Goal: Task Accomplishment & Management: Complete application form

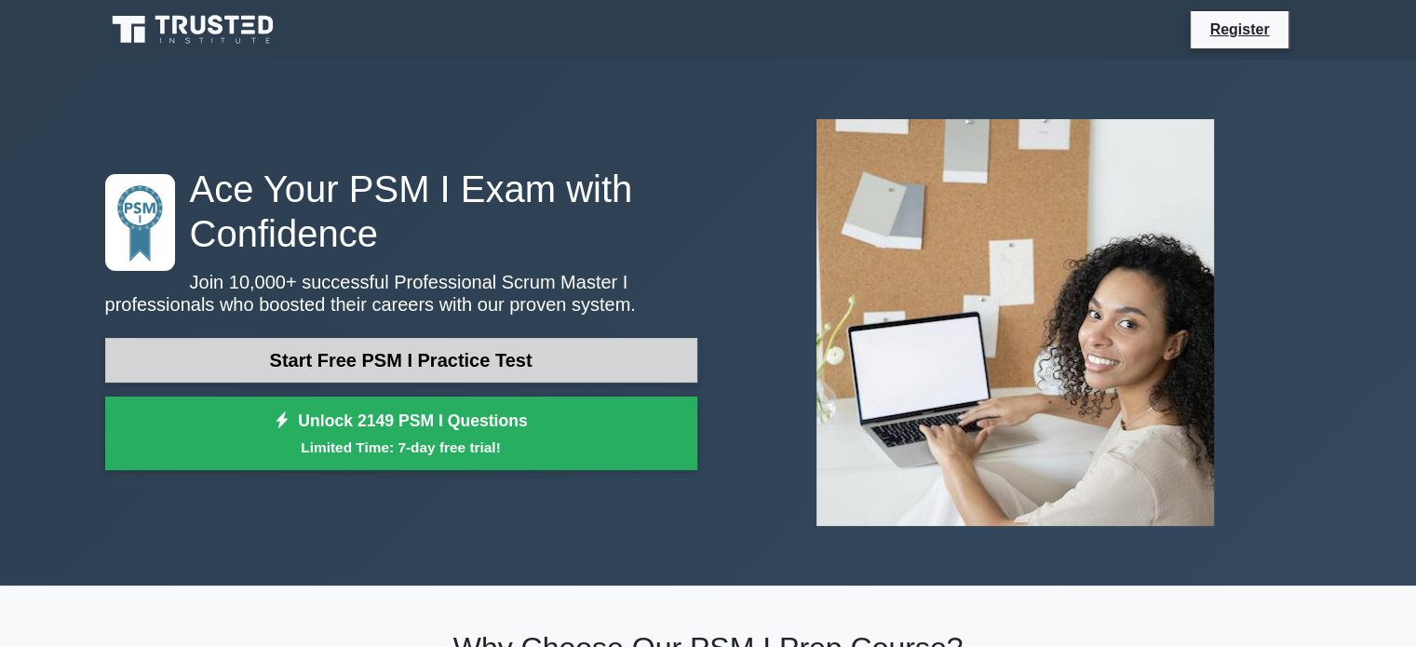
click at [419, 362] on link "Start Free PSM I Practice Test" at bounding box center [401, 360] width 592 height 45
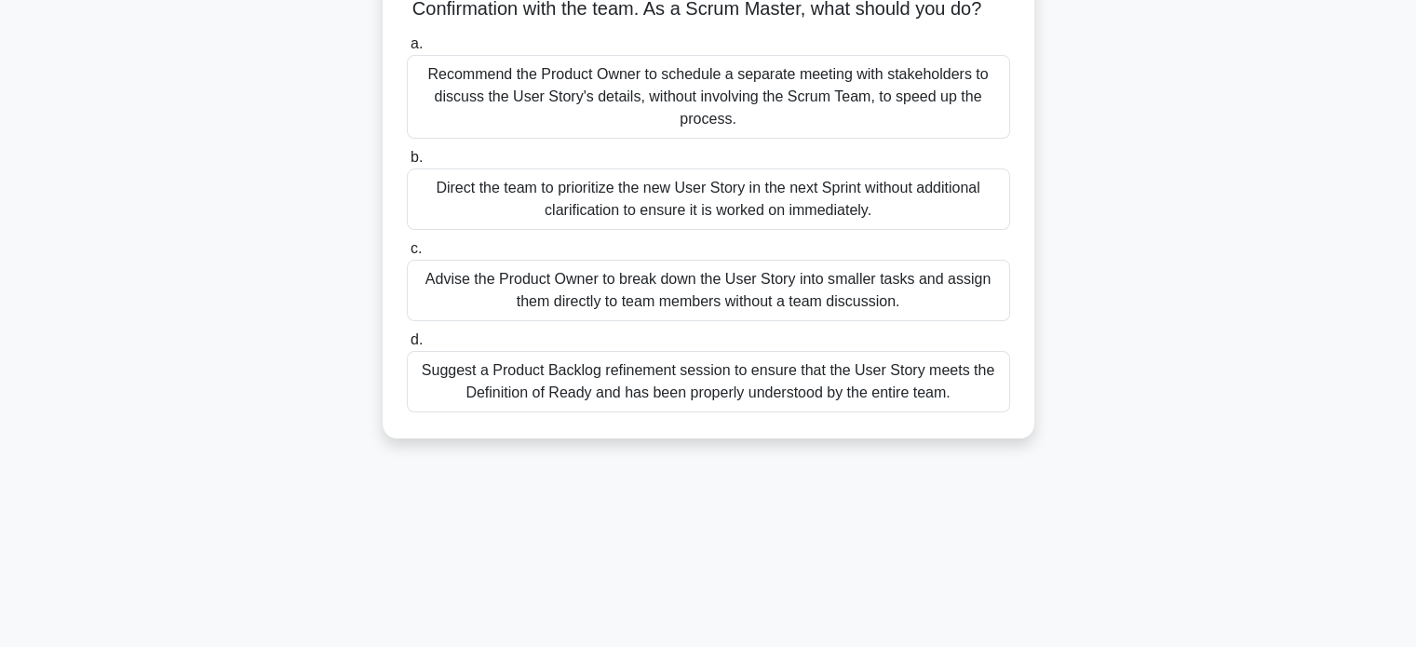
scroll to position [279, 0]
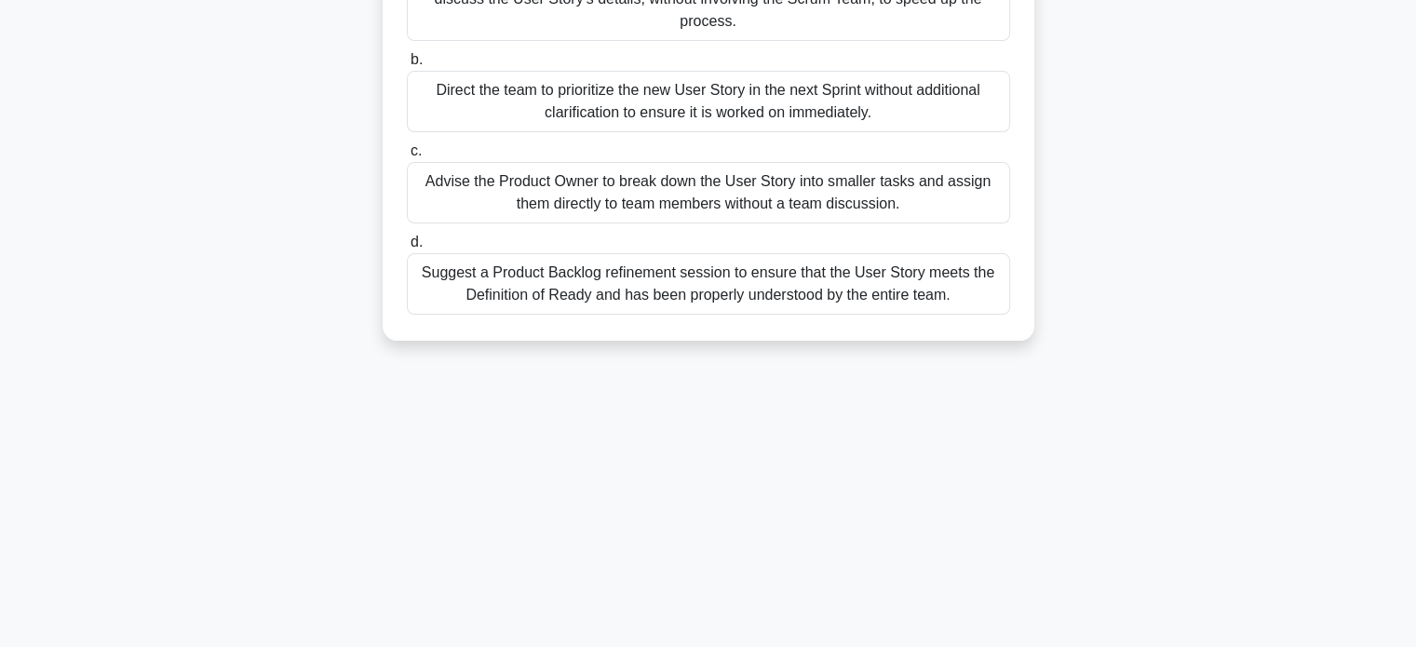
click at [722, 315] on div "Suggest a Product Backlog refinement session to ensure that the User Story meet…" at bounding box center [708, 283] width 603 height 61
click at [407, 249] on input "d. Suggest a Product Backlog refinement session to ensure that the User Story m…" at bounding box center [407, 242] width 0 height 12
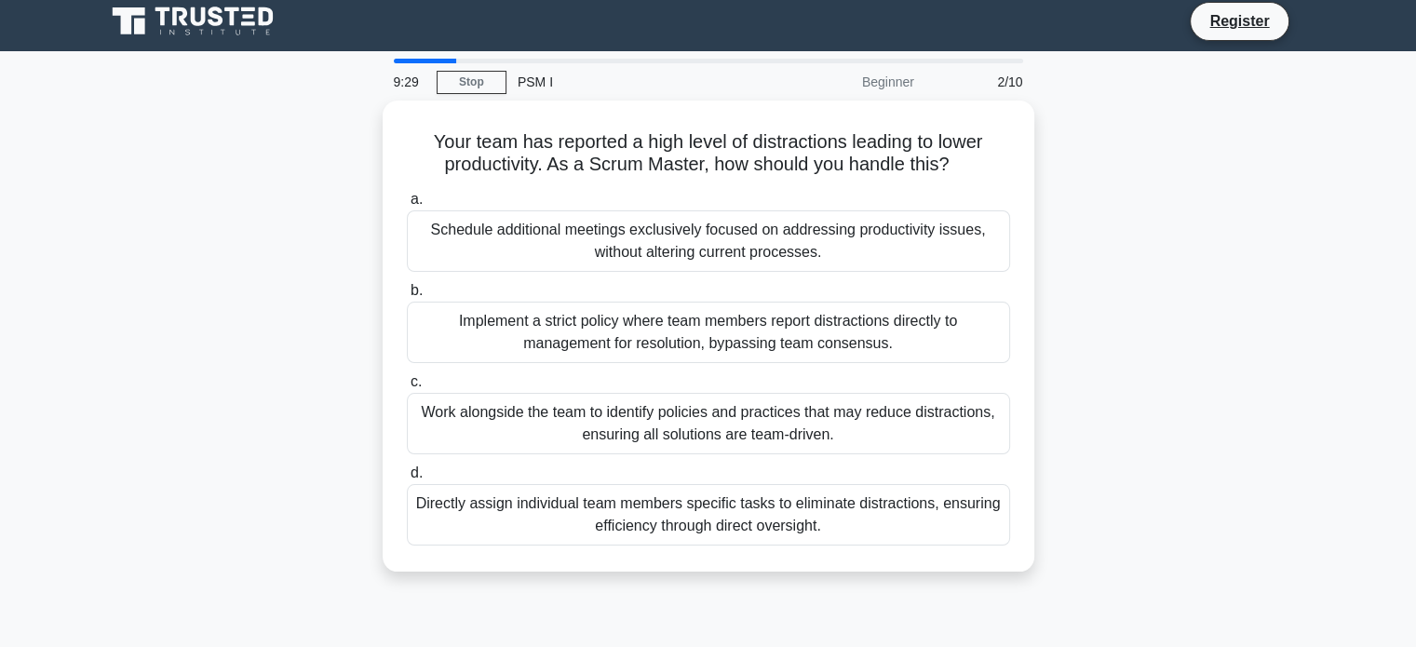
scroll to position [0, 0]
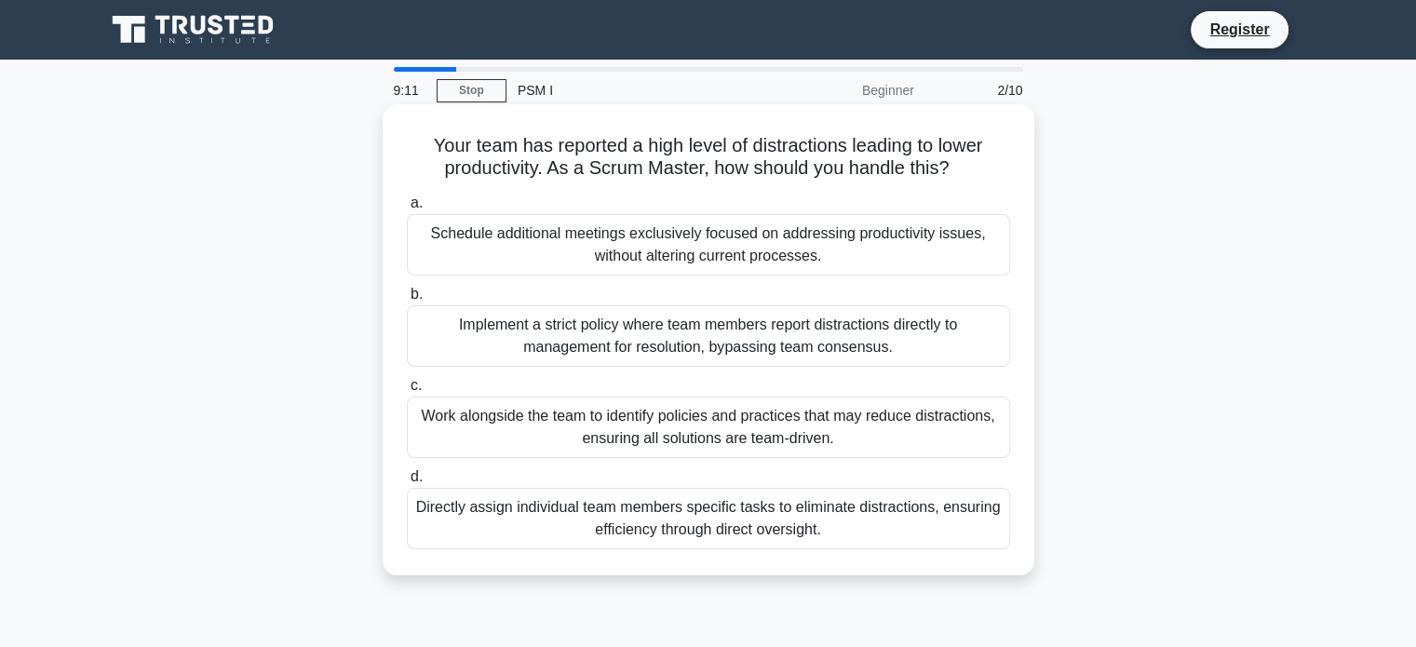
click at [893, 442] on div "Work alongside the team to identify policies and practices that may reduce dist…" at bounding box center [708, 427] width 603 height 61
click at [407, 392] on input "c. Work alongside the team to identify policies and practices that may reduce d…" at bounding box center [407, 386] width 0 height 12
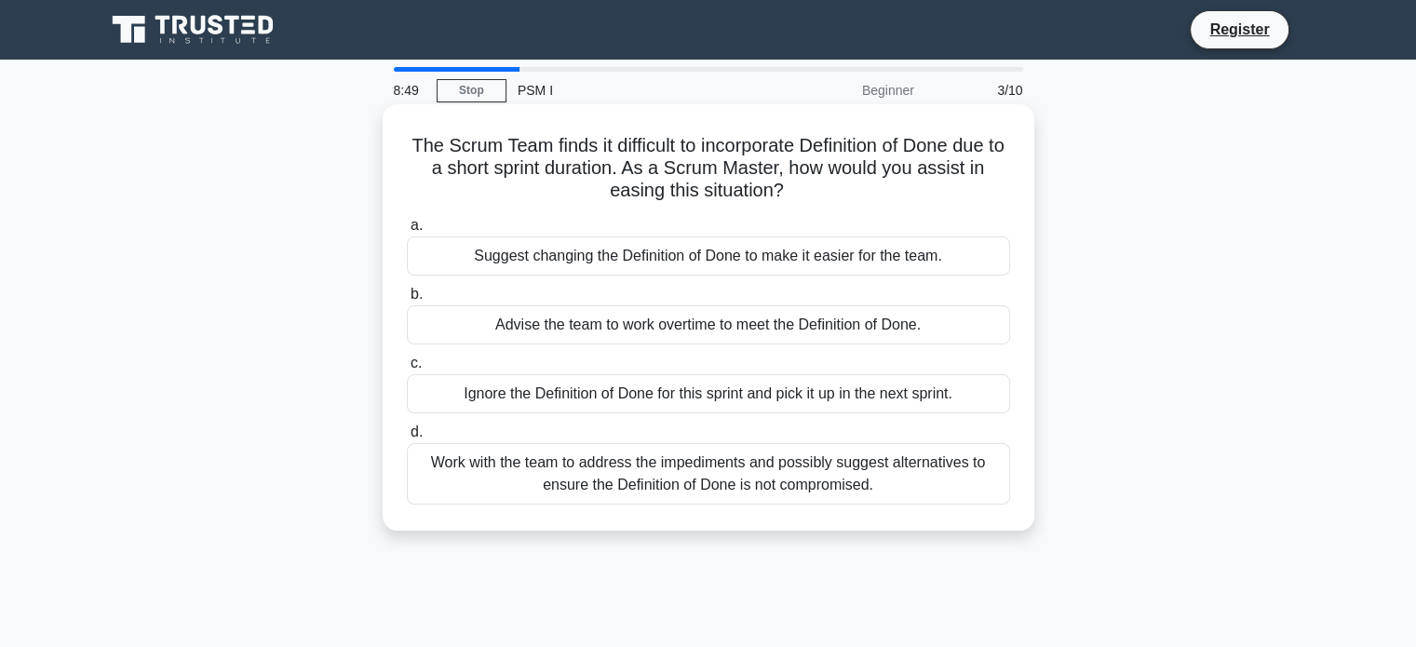
click at [798, 477] on div "Work with the team to address the impediments and possibly suggest alternatives…" at bounding box center [708, 473] width 603 height 61
click at [407, 438] on input "d. Work with the team to address the impediments and possibly suggest alternati…" at bounding box center [407, 432] width 0 height 12
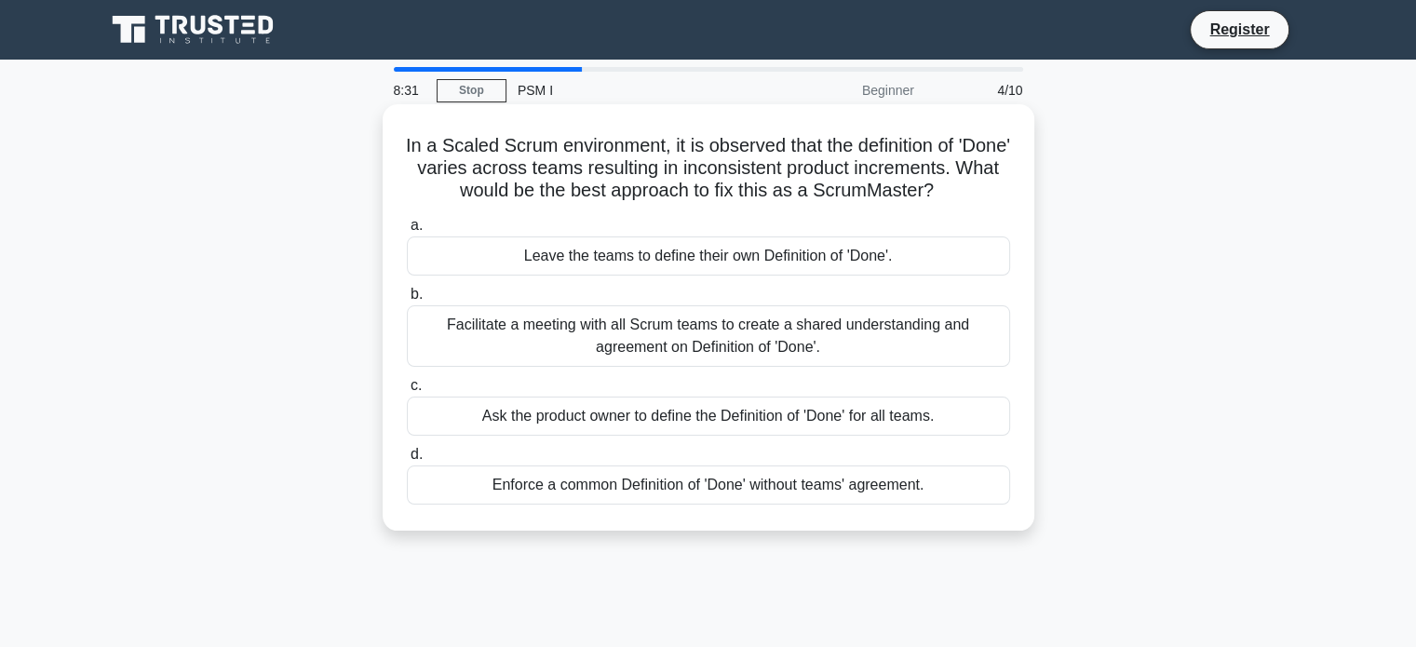
click at [819, 357] on div "Facilitate a meeting with all Scrum teams to create a shared understanding and …" at bounding box center [708, 335] width 603 height 61
click at [407, 301] on input "b. Facilitate a meeting with all Scrum teams to create a shared understanding a…" at bounding box center [407, 295] width 0 height 12
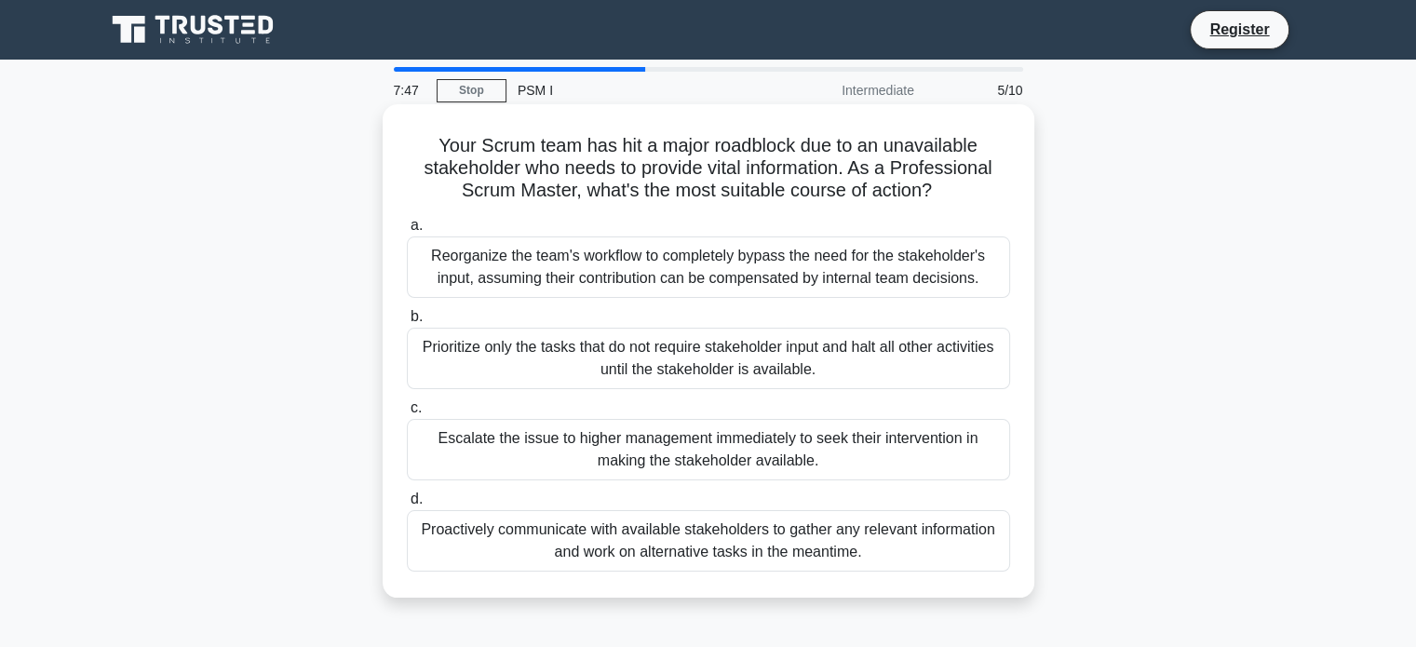
click at [901, 546] on div "Proactively communicate with available stakeholders to gather any relevant info…" at bounding box center [708, 540] width 603 height 61
click at [407, 506] on input "d. Proactively communicate with available stakeholders to gather any relevant i…" at bounding box center [407, 499] width 0 height 12
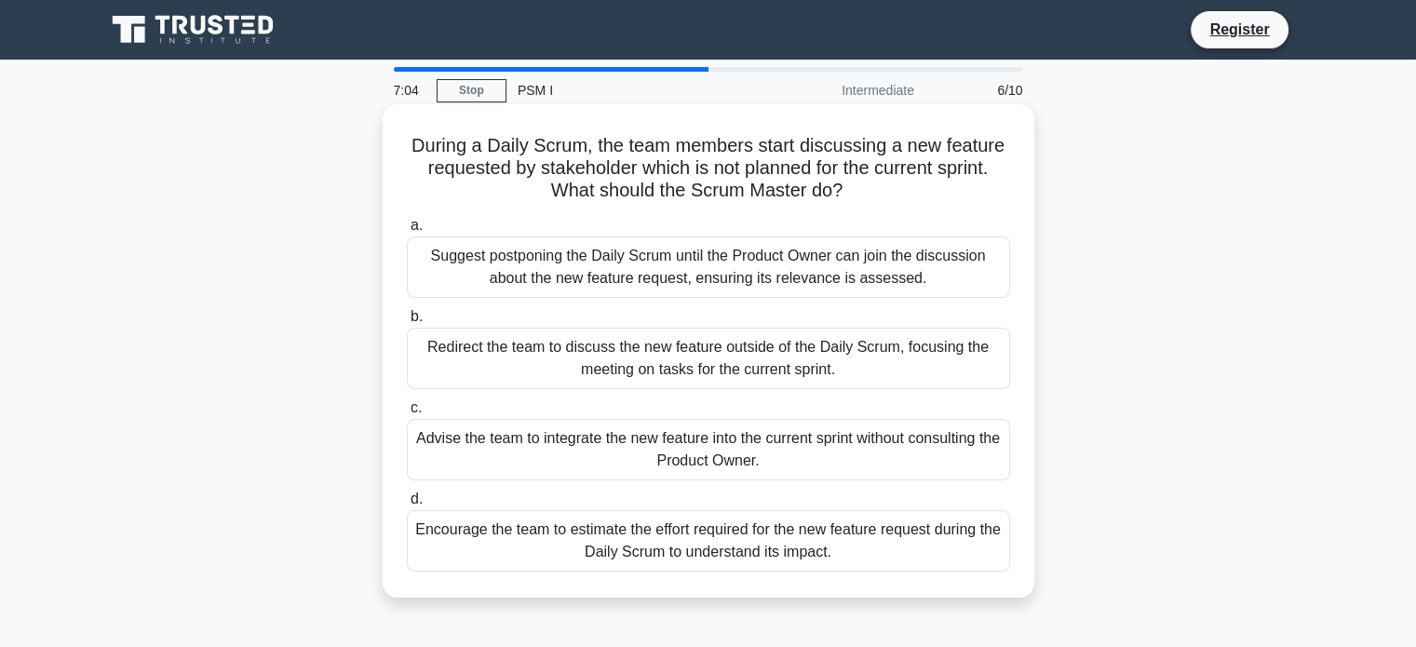
click at [537, 368] on div "Redirect the team to discuss the new feature outside of the Daily Scrum, focusi…" at bounding box center [708, 358] width 603 height 61
click at [407, 323] on input "b. Redirect the team to discuss the new feature outside of the Daily Scrum, foc…" at bounding box center [407, 317] width 0 height 12
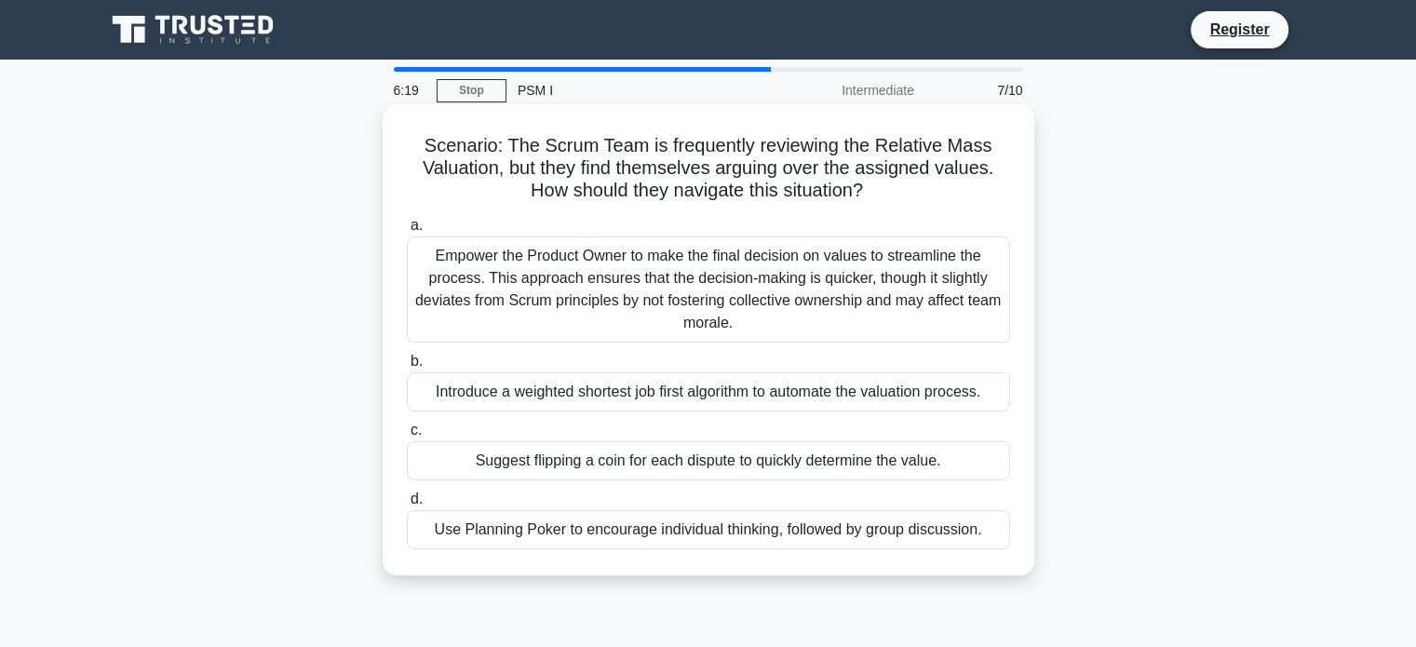
click at [786, 529] on div "Use Planning Poker to encourage individual thinking, followed by group discussi…" at bounding box center [708, 529] width 603 height 39
click at [407, 506] on input "d. Use Planning Poker to encourage individual thinking, followed by group discu…" at bounding box center [407, 499] width 0 height 12
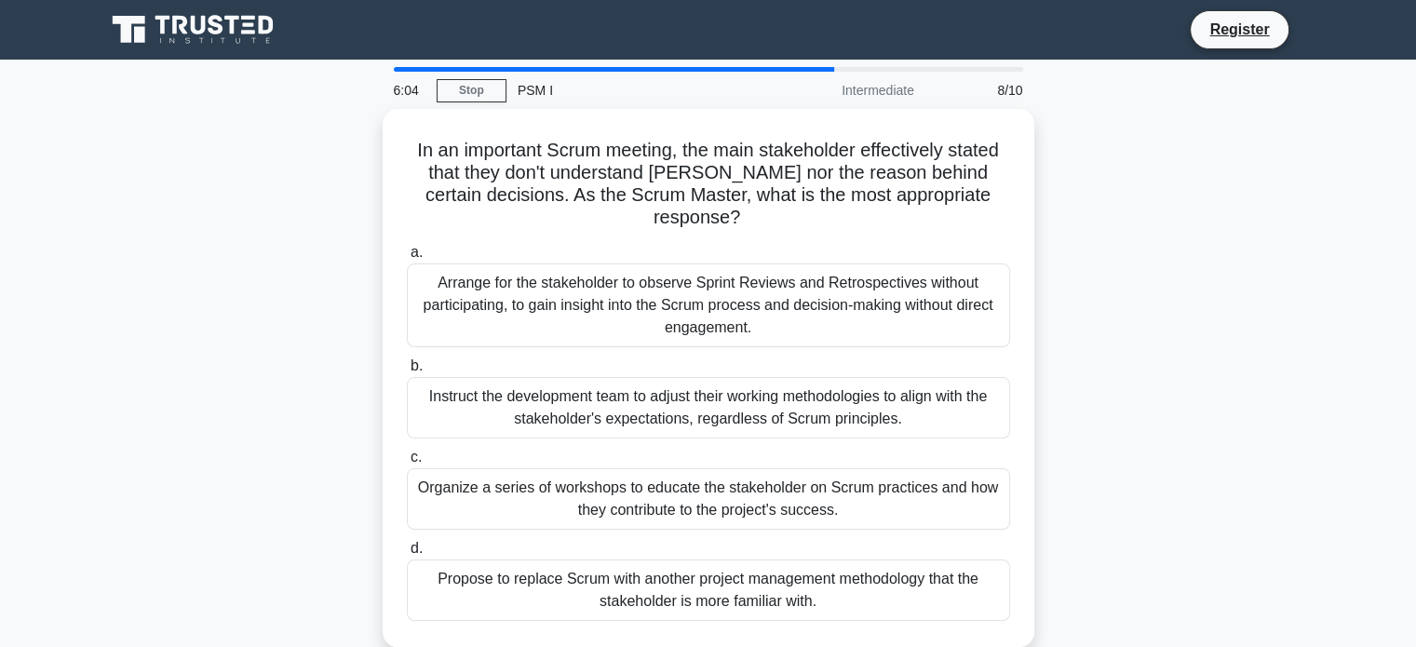
scroll to position [93, 0]
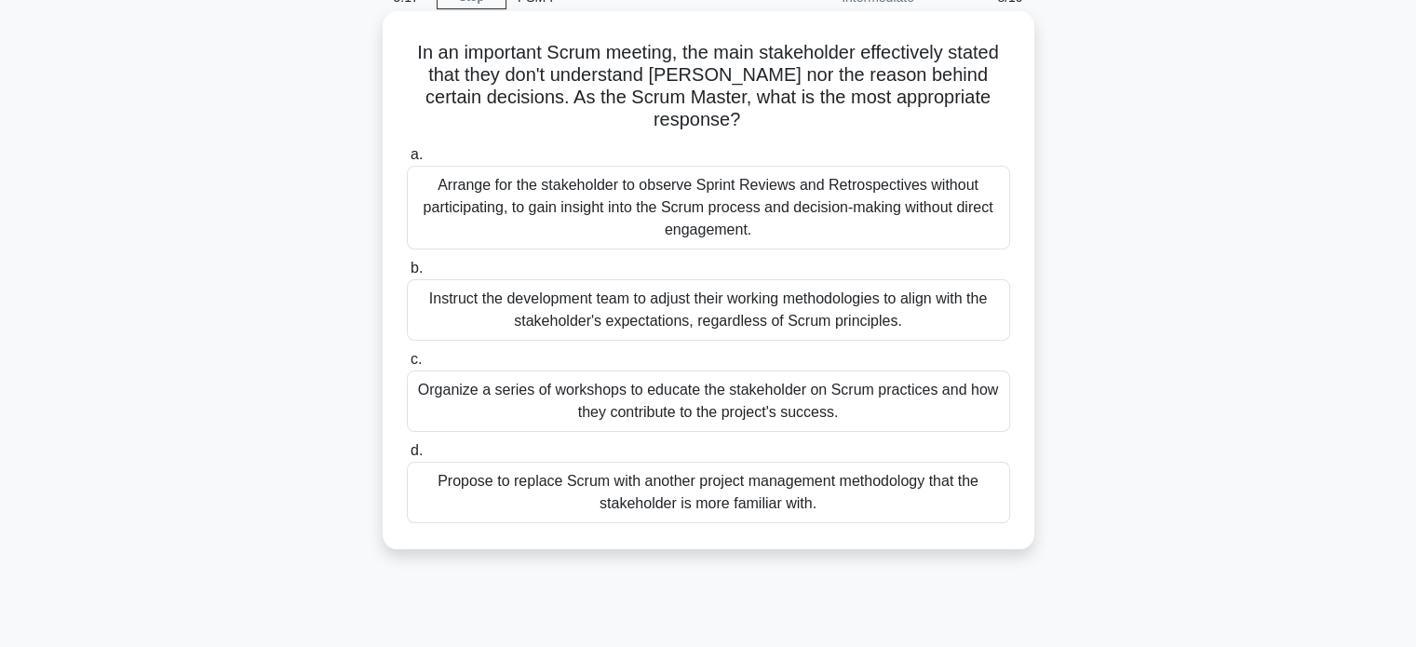
click at [613, 223] on div "Arrange for the stakeholder to observe Sprint Reviews and Retrospectives withou…" at bounding box center [708, 208] width 603 height 84
click at [407, 161] on input "a. Arrange for the stakeholder to observe Sprint Reviews and Retrospectives wit…" at bounding box center [407, 155] width 0 height 12
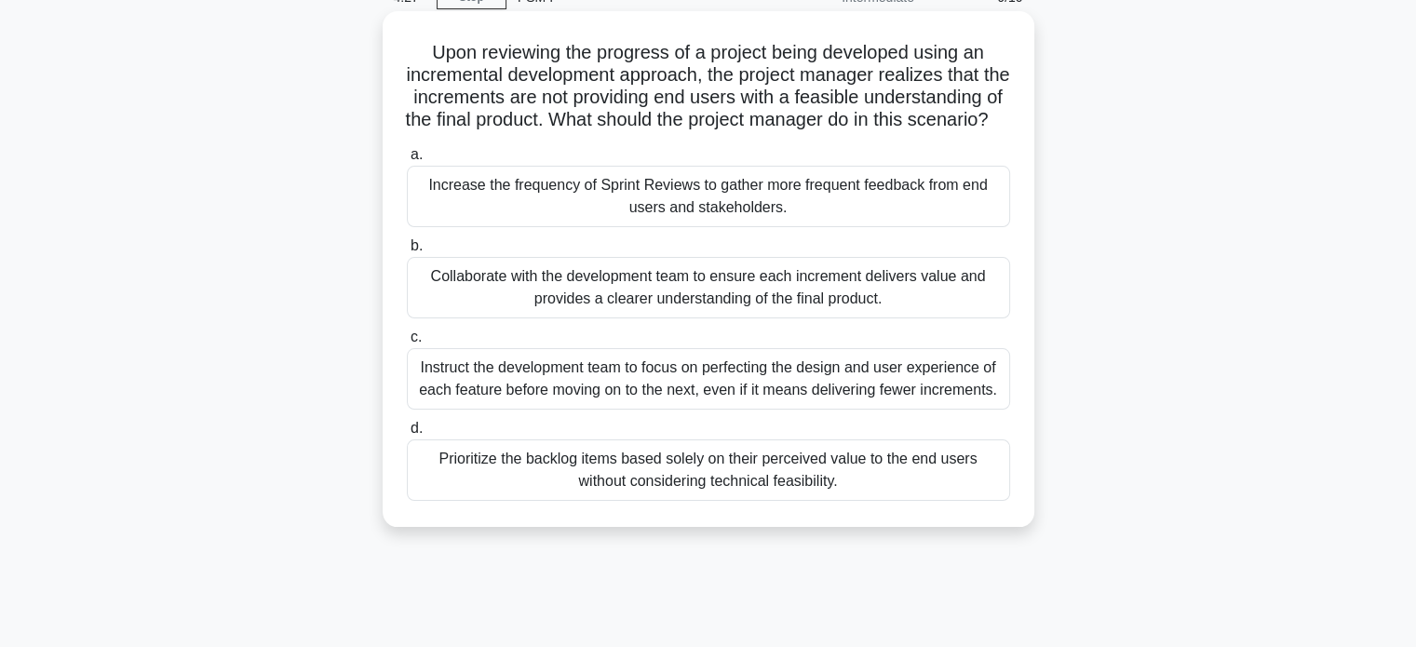
click at [737, 317] on div "Collaborate with the development team to ensure each increment delivers value a…" at bounding box center [708, 287] width 603 height 61
click at [407, 252] on input "b. Collaborate with the development team to ensure each increment delivers valu…" at bounding box center [407, 246] width 0 height 12
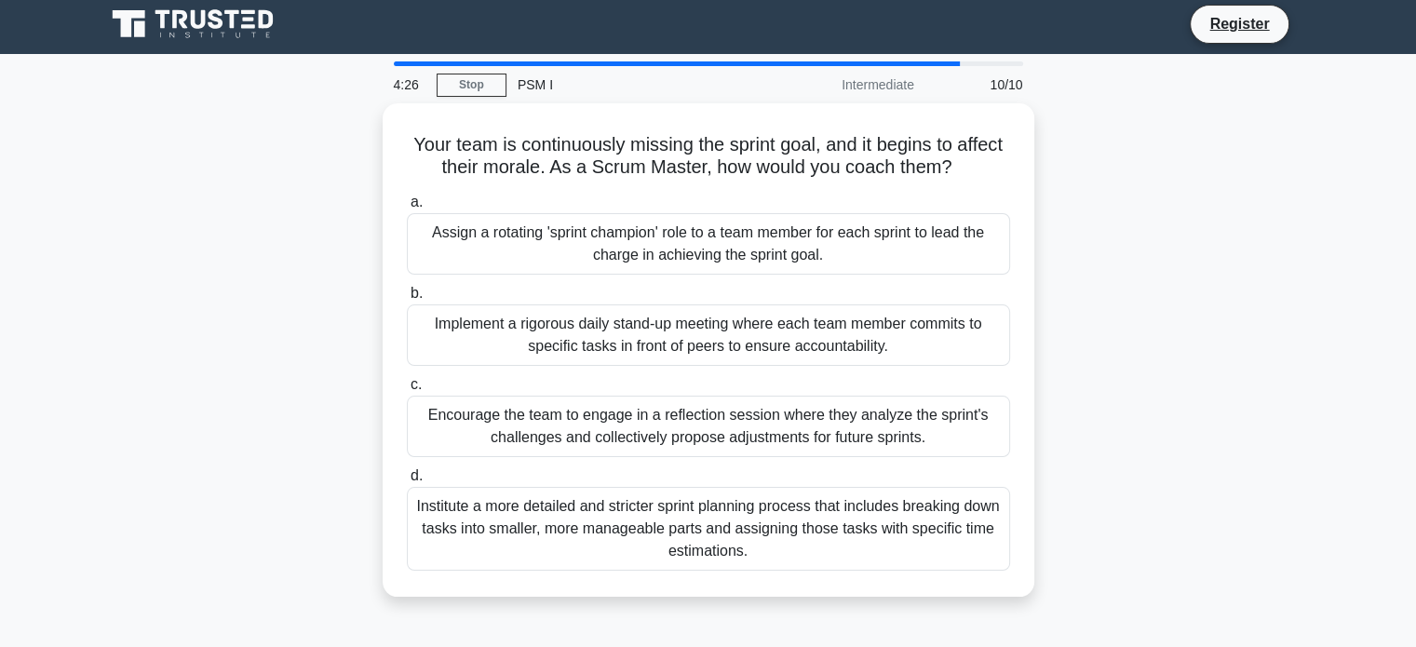
scroll to position [0, 0]
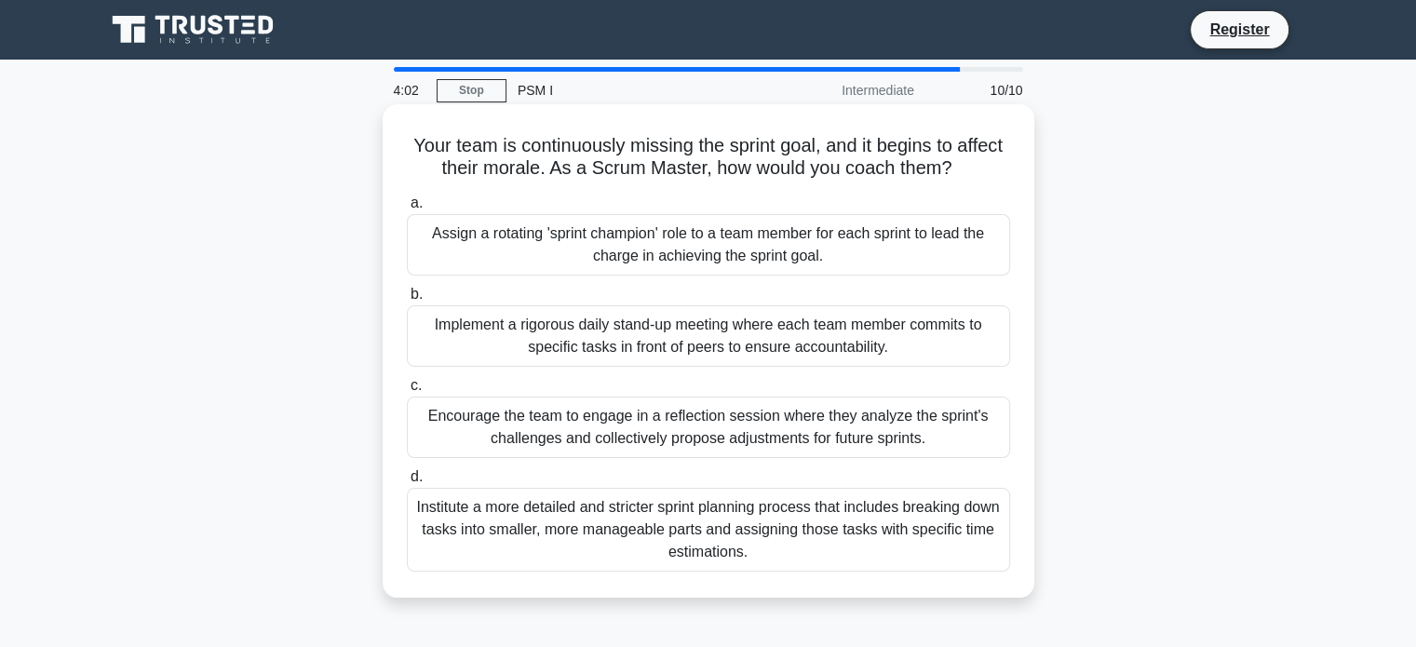
click at [854, 444] on div "Encourage the team to engage in a reflection session where they analyze the spr…" at bounding box center [708, 427] width 603 height 61
click at [407, 392] on input "c. Encourage the team to engage in a reflection session where they analyze the …" at bounding box center [407, 386] width 0 height 12
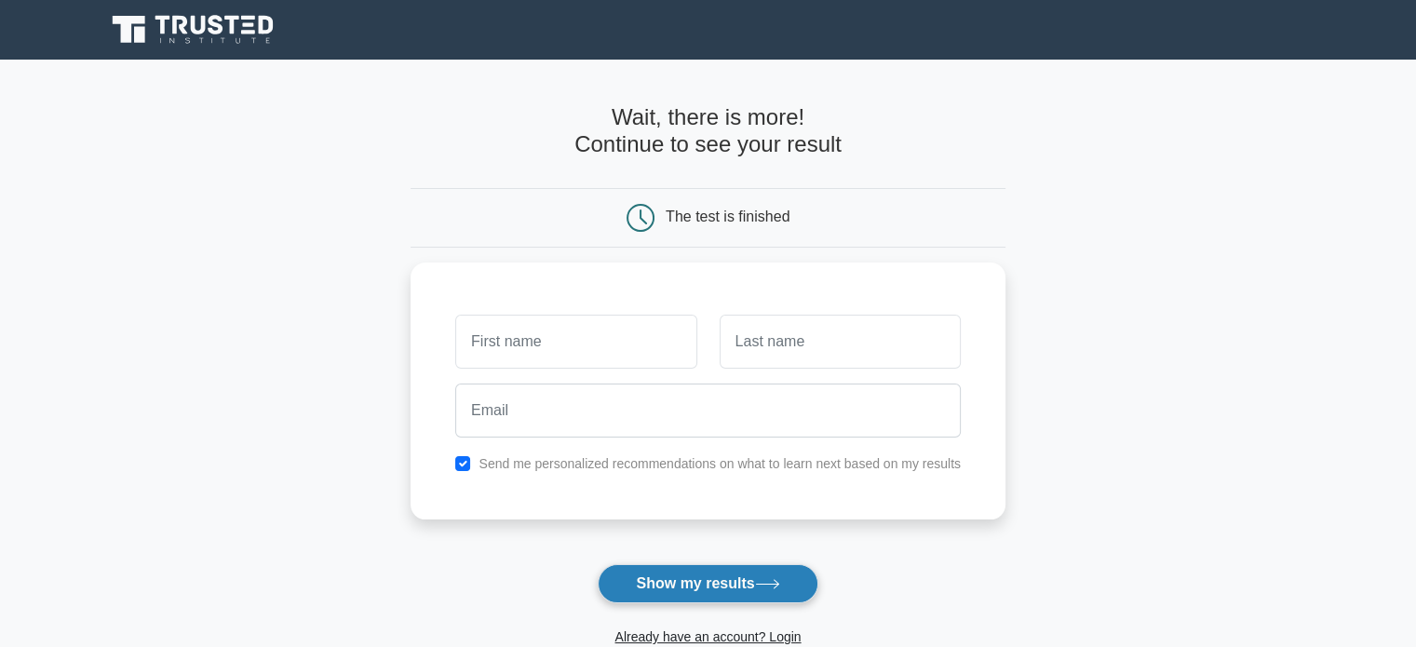
click at [757, 586] on button "Show my results" at bounding box center [708, 583] width 220 height 39
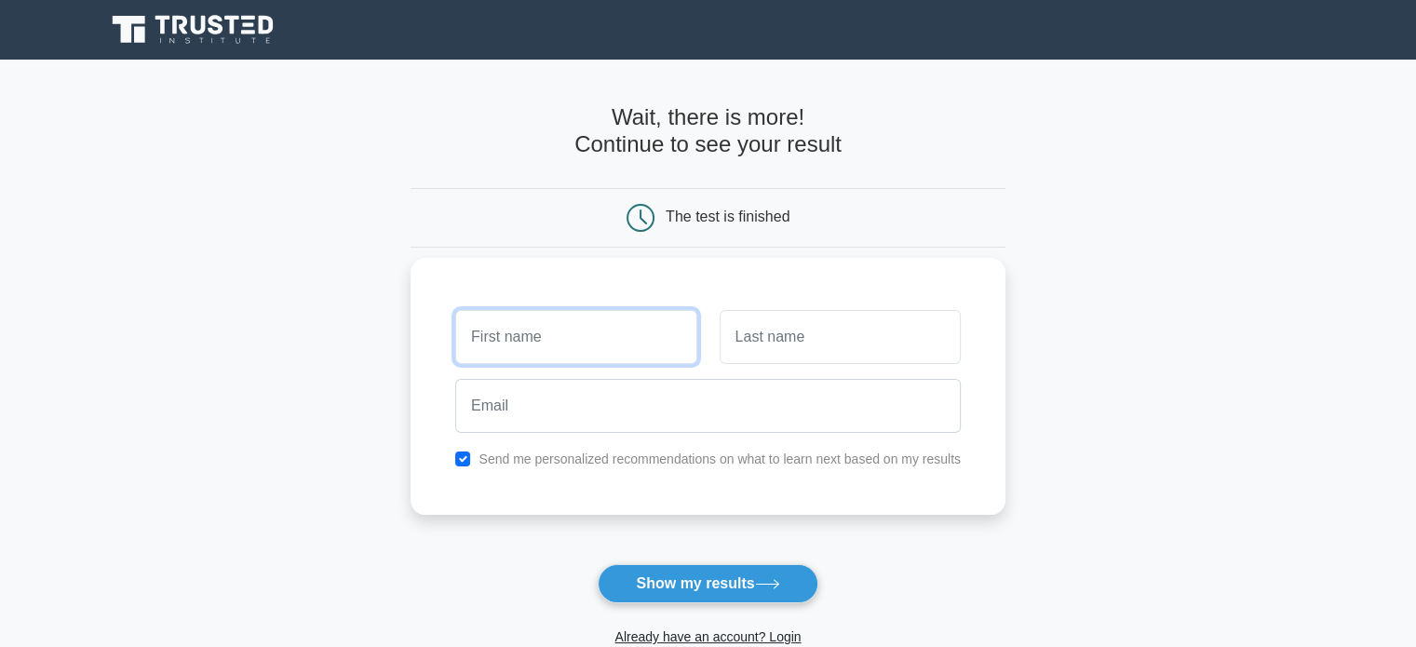
click at [601, 334] on input "text" at bounding box center [575, 337] width 241 height 54
click at [569, 461] on label "Send me personalized recommendations on what to learn next based on my results" at bounding box center [720, 459] width 482 height 15
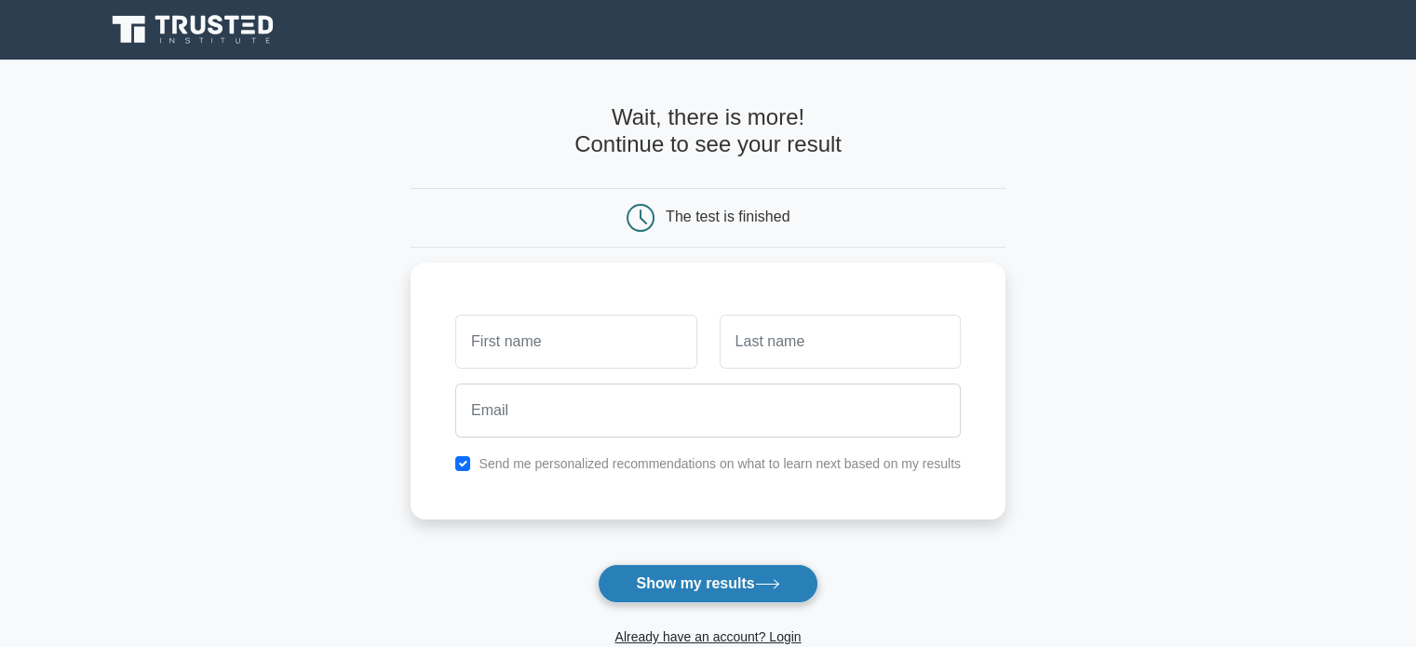
click at [688, 590] on button "Show my results" at bounding box center [708, 583] width 220 height 39
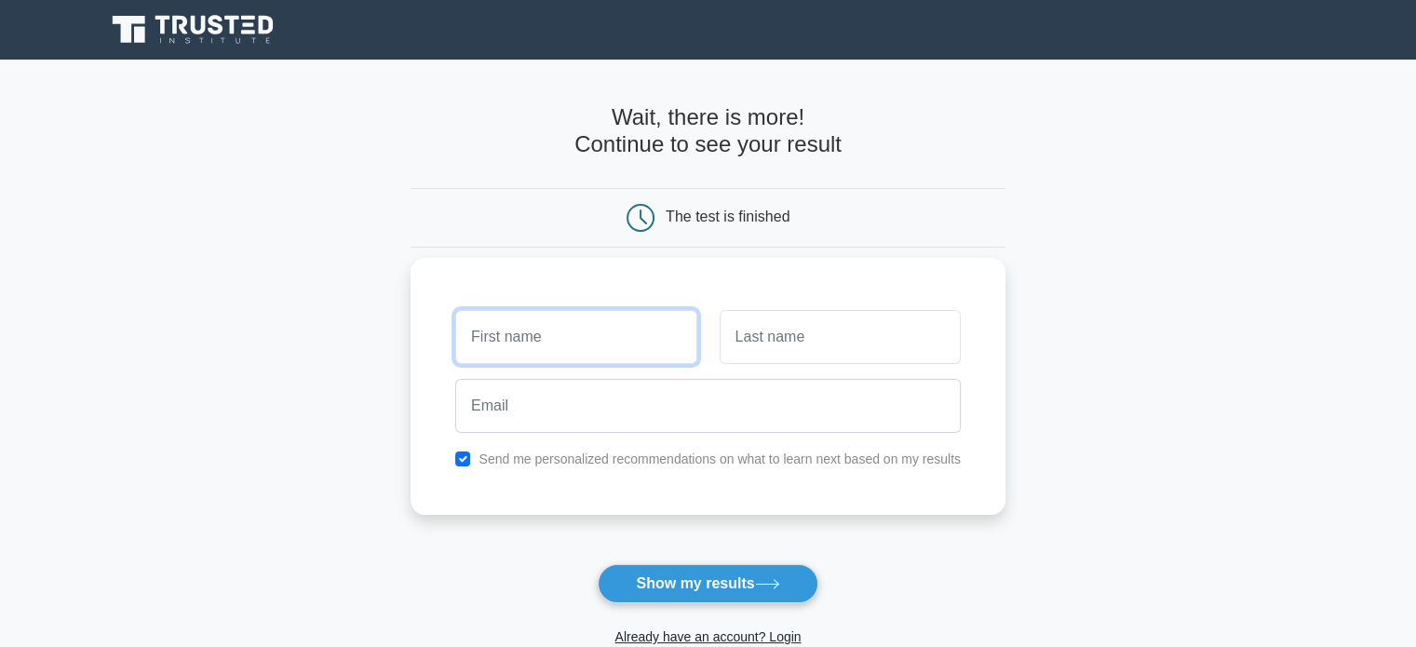
click at [575, 339] on input "text" at bounding box center [575, 337] width 241 height 54
type input "[PERSON_NAME]"
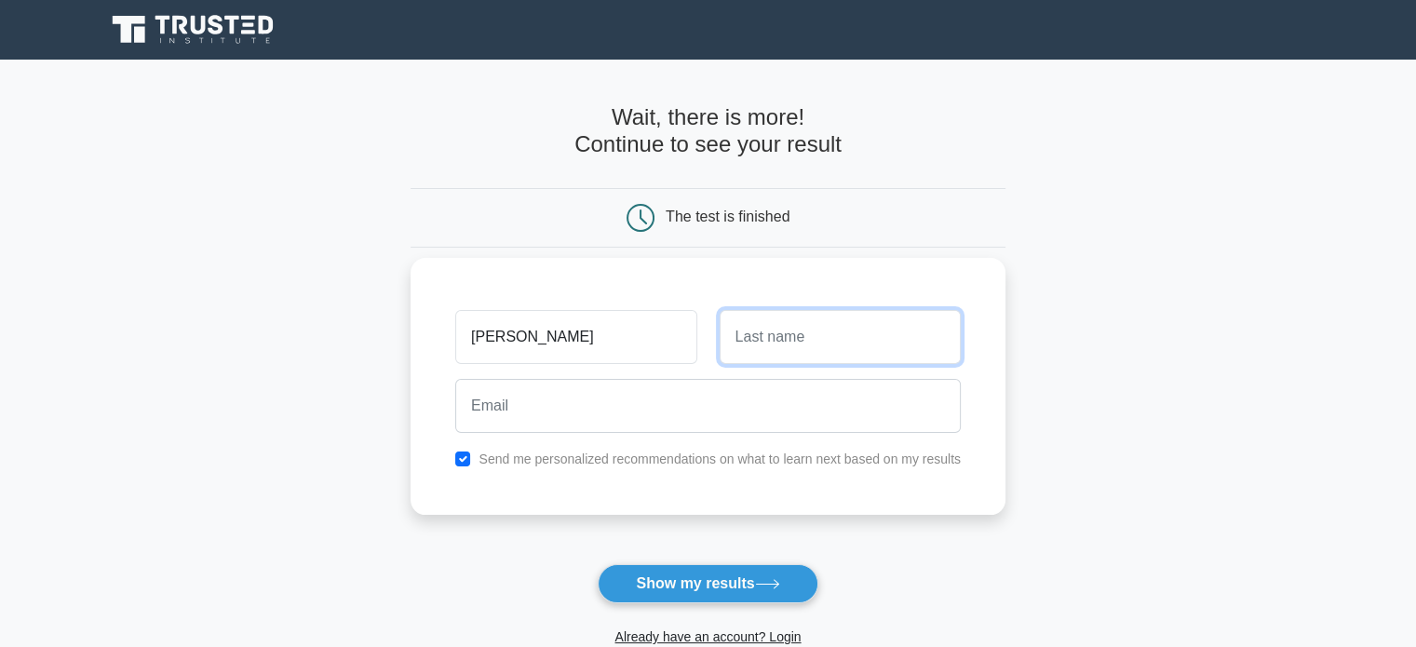
click at [826, 352] on input "text" at bounding box center [840, 337] width 241 height 54
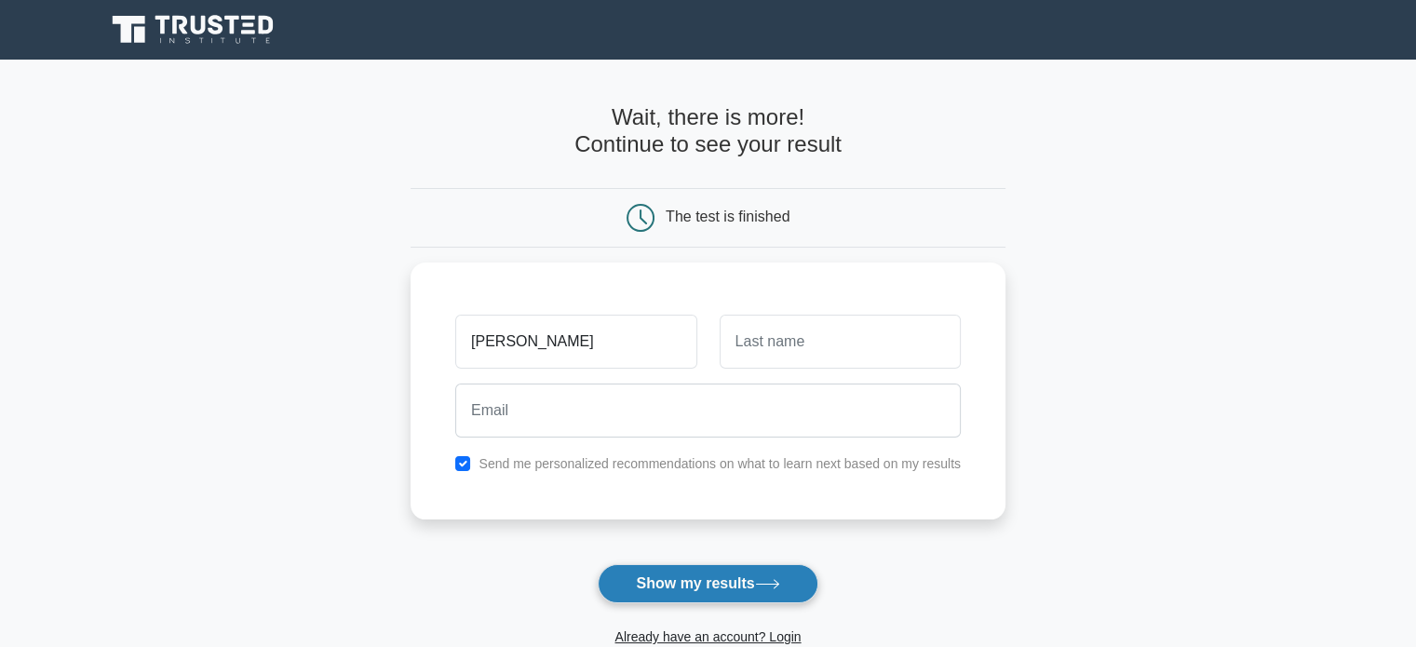
click at [745, 593] on button "Show my results" at bounding box center [708, 583] width 220 height 39
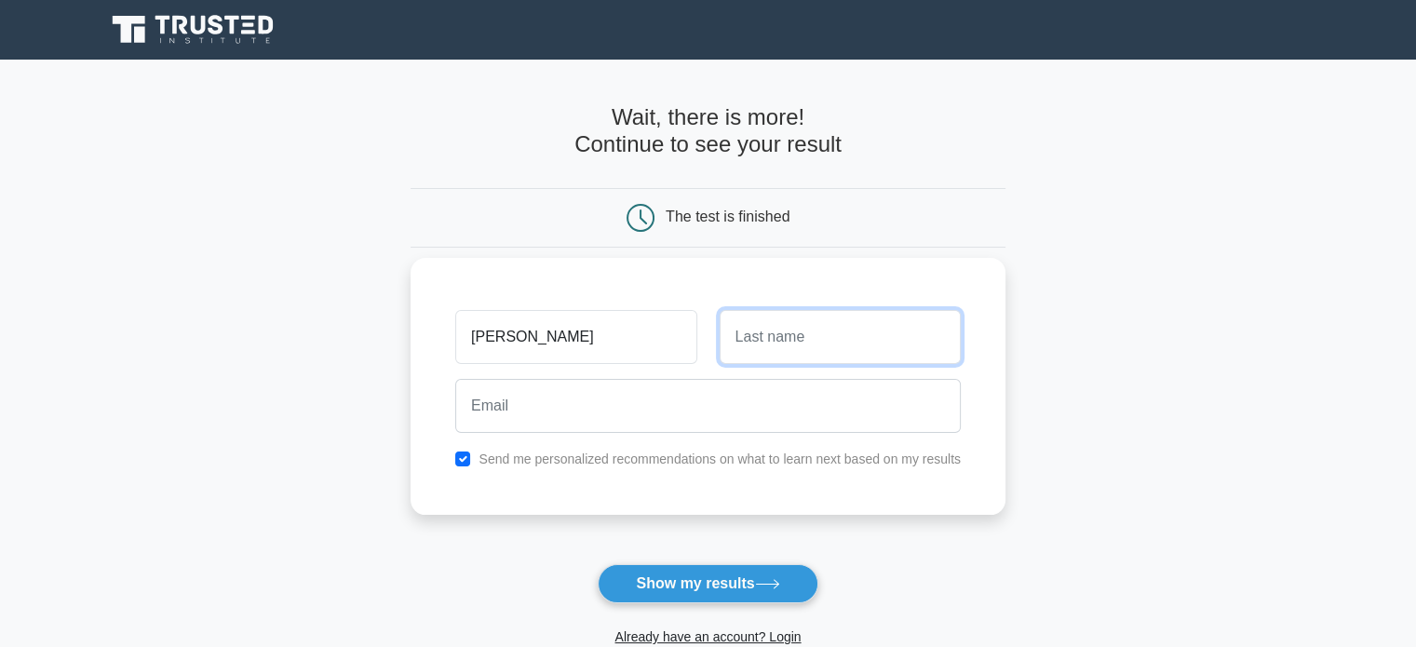
click at [798, 356] on input "text" at bounding box center [840, 337] width 241 height 54
type input "L"
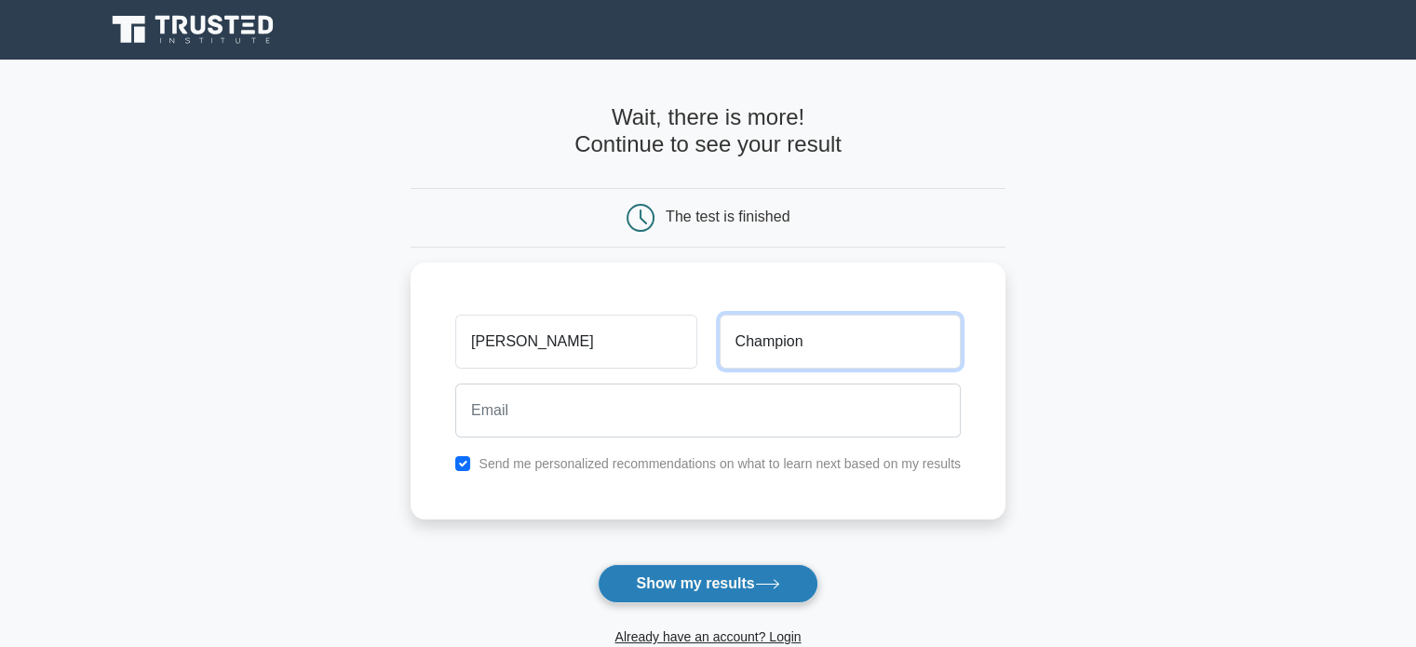
type input "Champion"
click at [737, 585] on button "Show my results" at bounding box center [708, 583] width 220 height 39
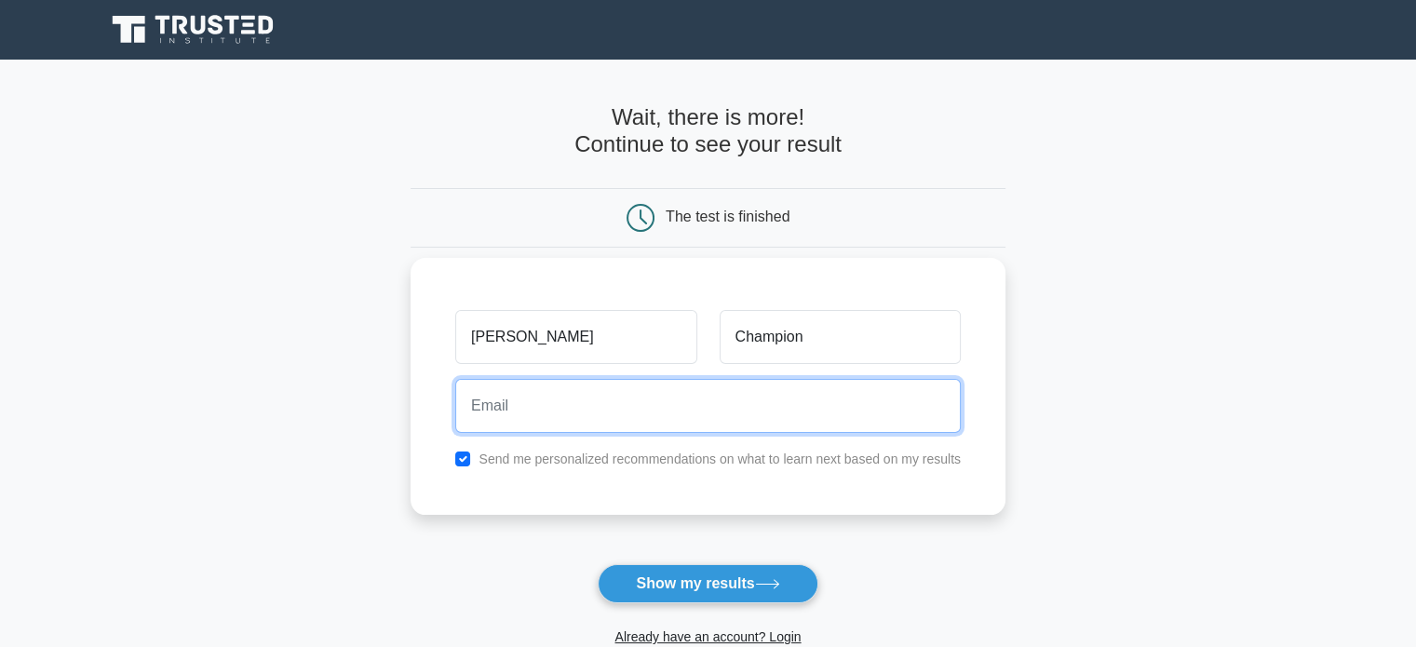
click at [743, 397] on input "email" at bounding box center [708, 406] width 506 height 54
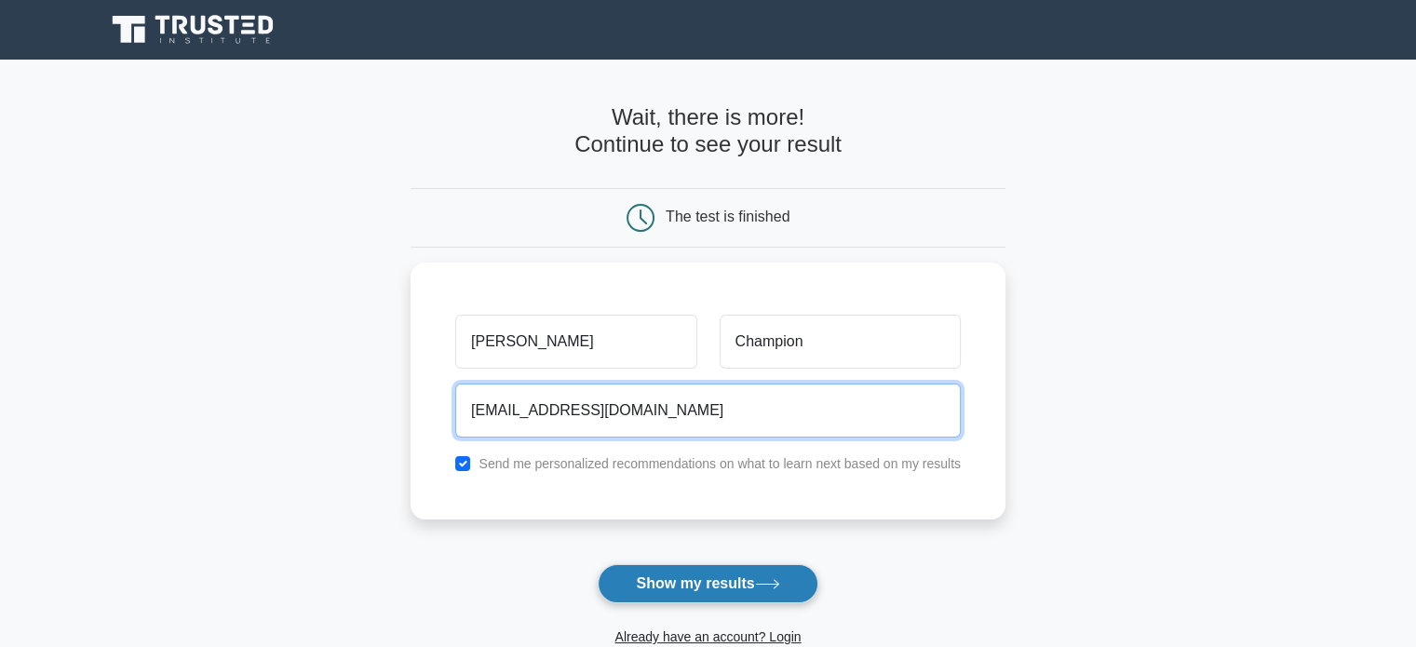
type input "cbrooks@yearup.org"
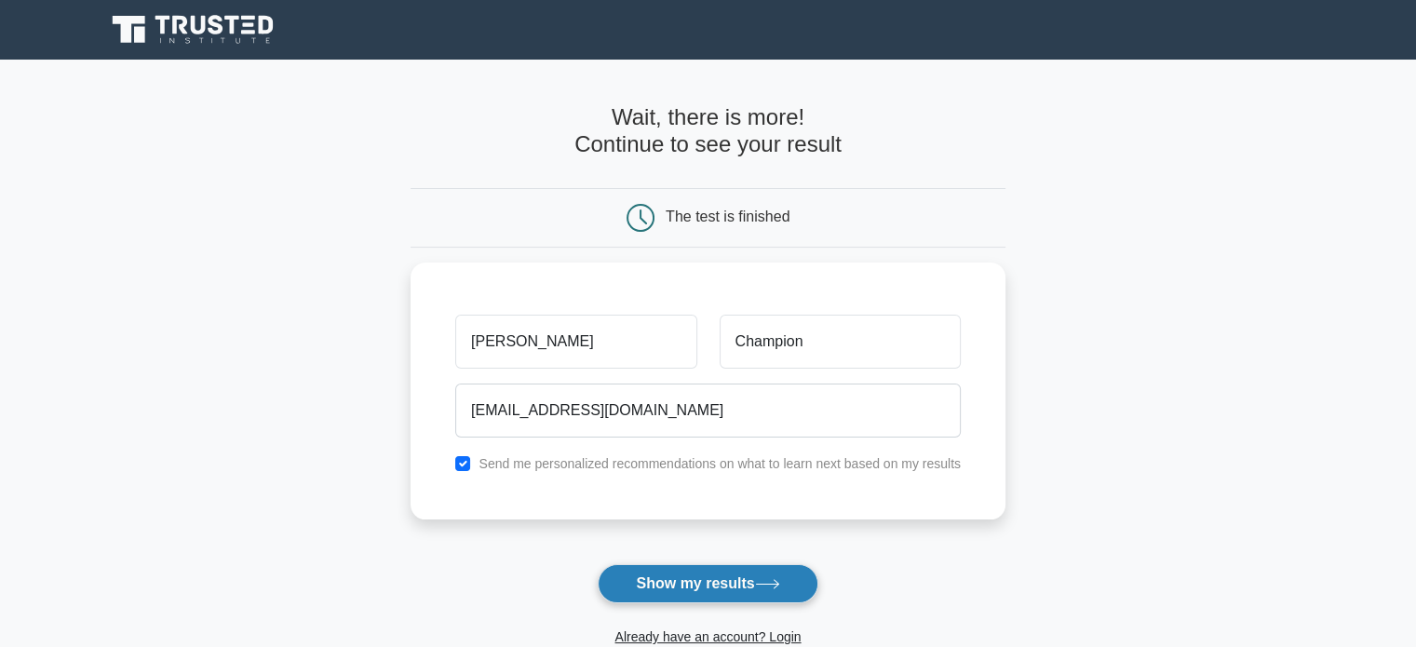
click at [670, 587] on button "Show my results" at bounding box center [708, 583] width 220 height 39
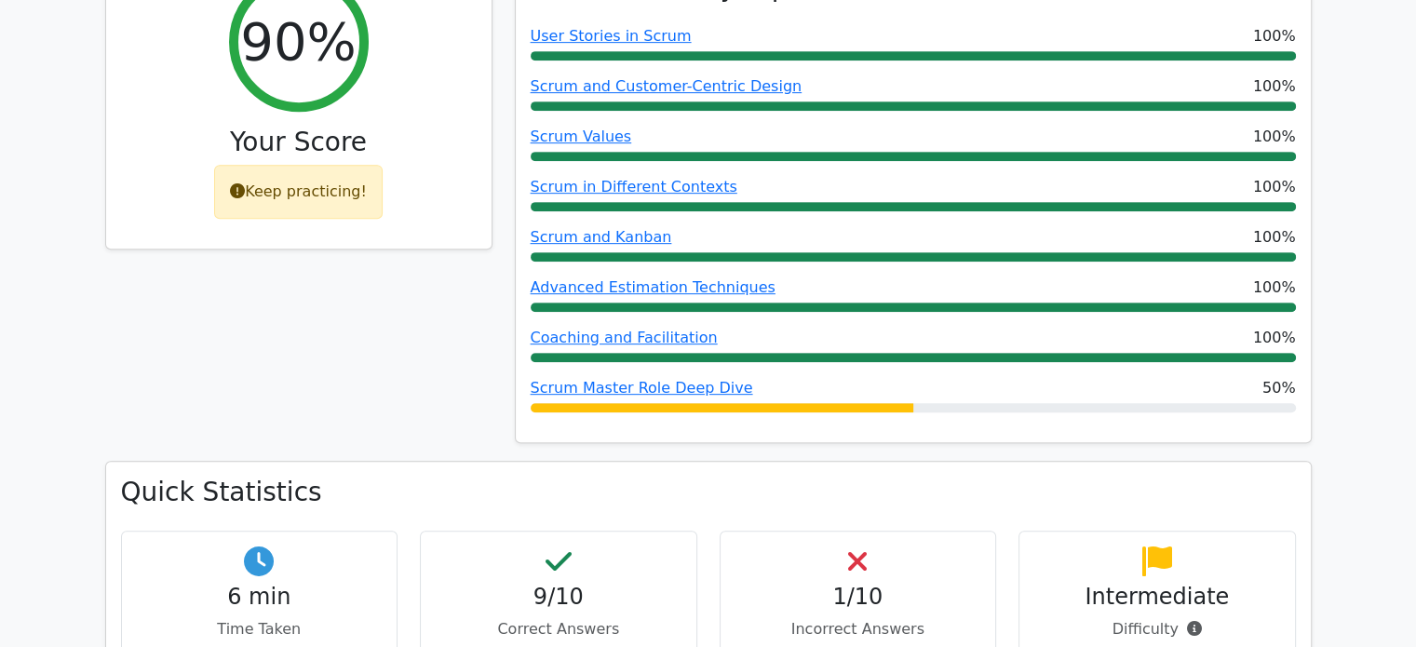
scroll to position [1024, 0]
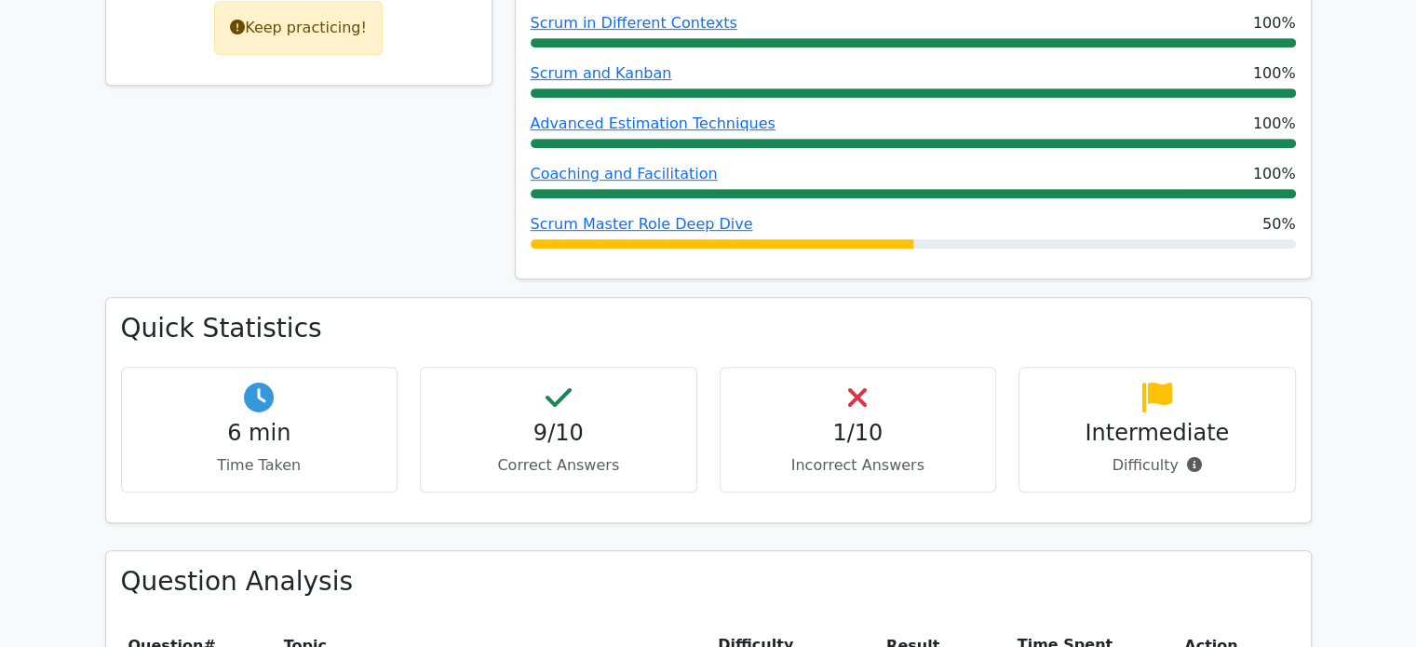
click at [873, 367] on div "1/10 Incorrect Answers" at bounding box center [858, 430] width 277 height 126
click at [846, 367] on div "1/10 Incorrect Answers" at bounding box center [858, 430] width 277 height 126
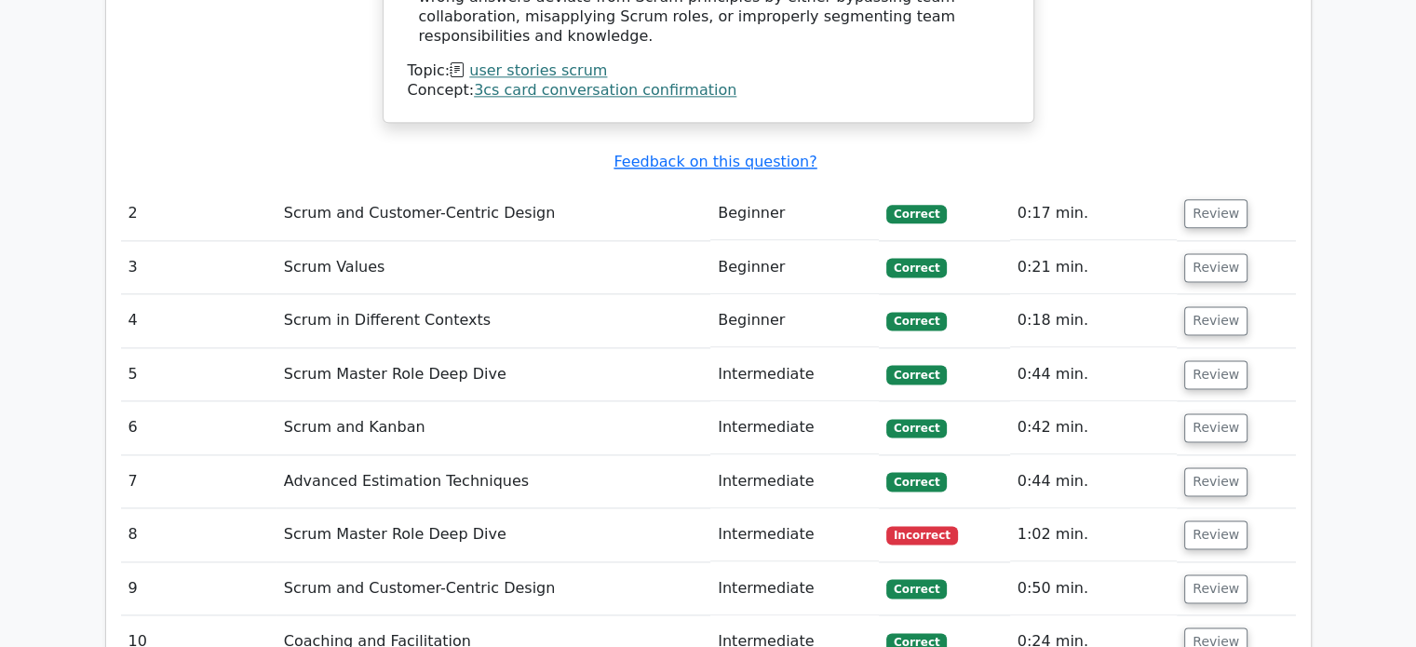
scroll to position [2421, 0]
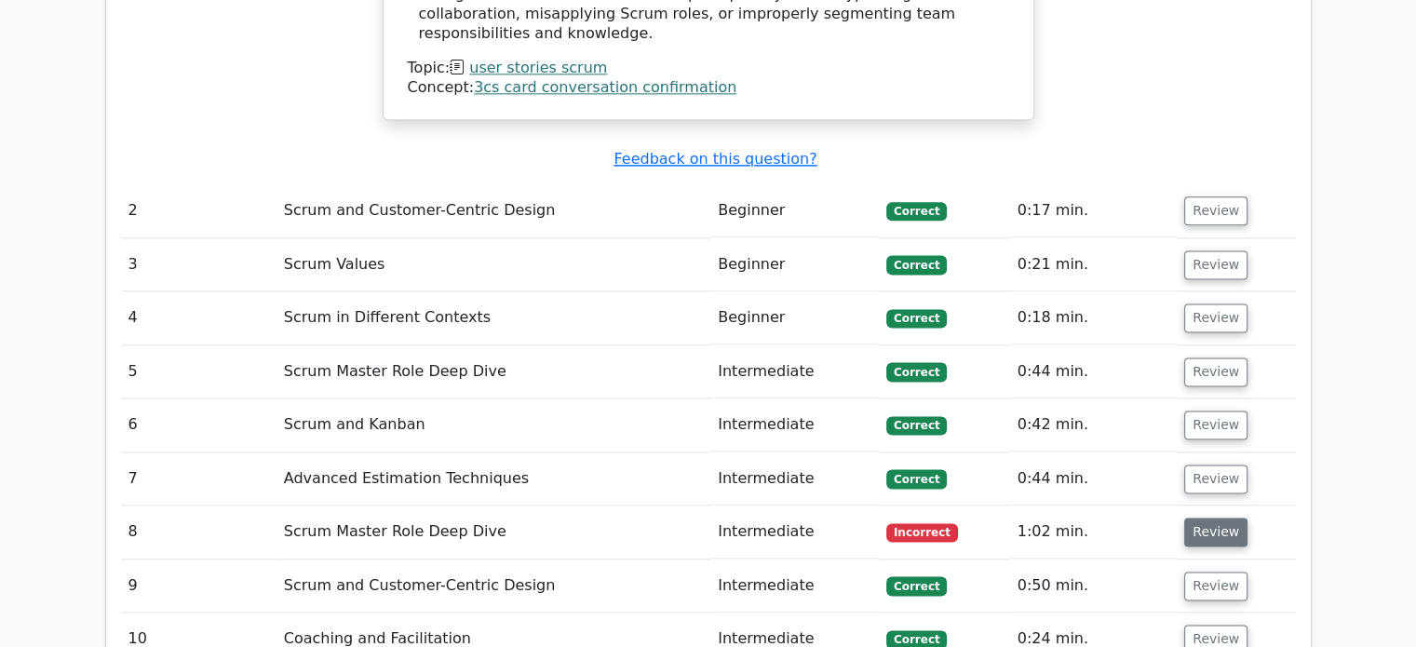
click at [1203, 518] on button "Review" at bounding box center [1215, 532] width 63 height 29
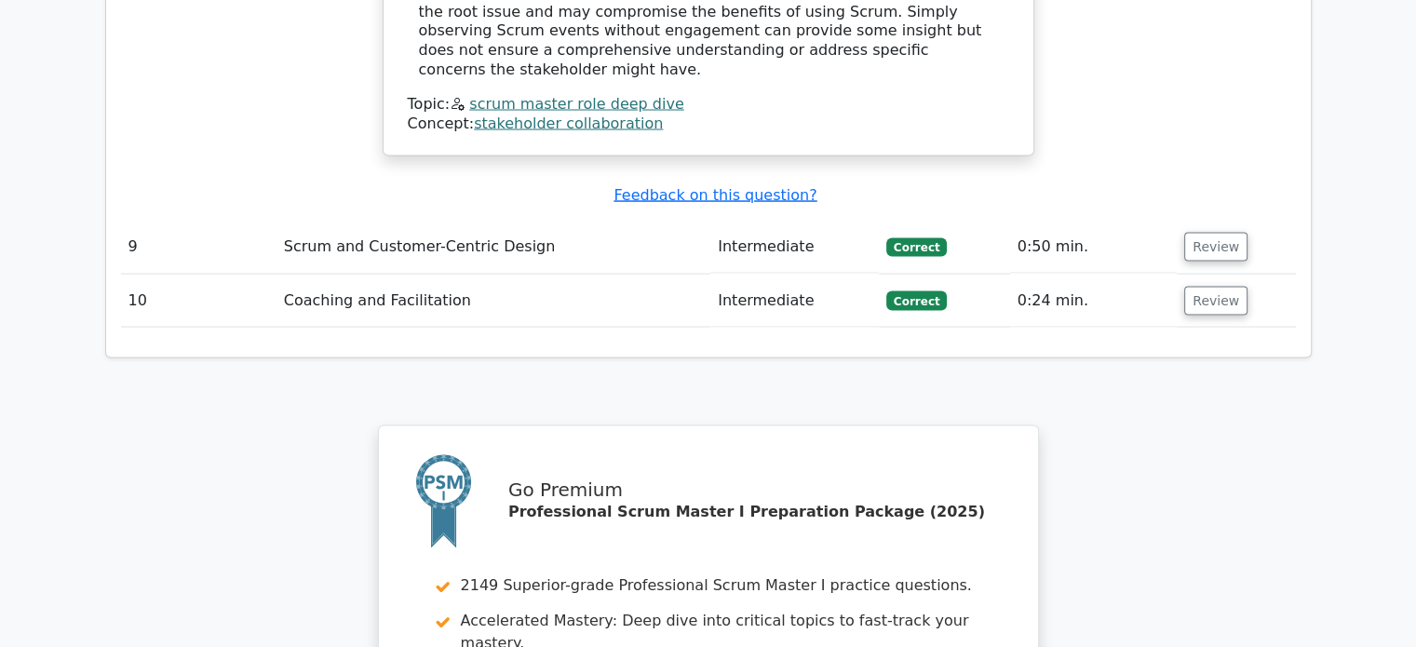
scroll to position [3724, 0]
